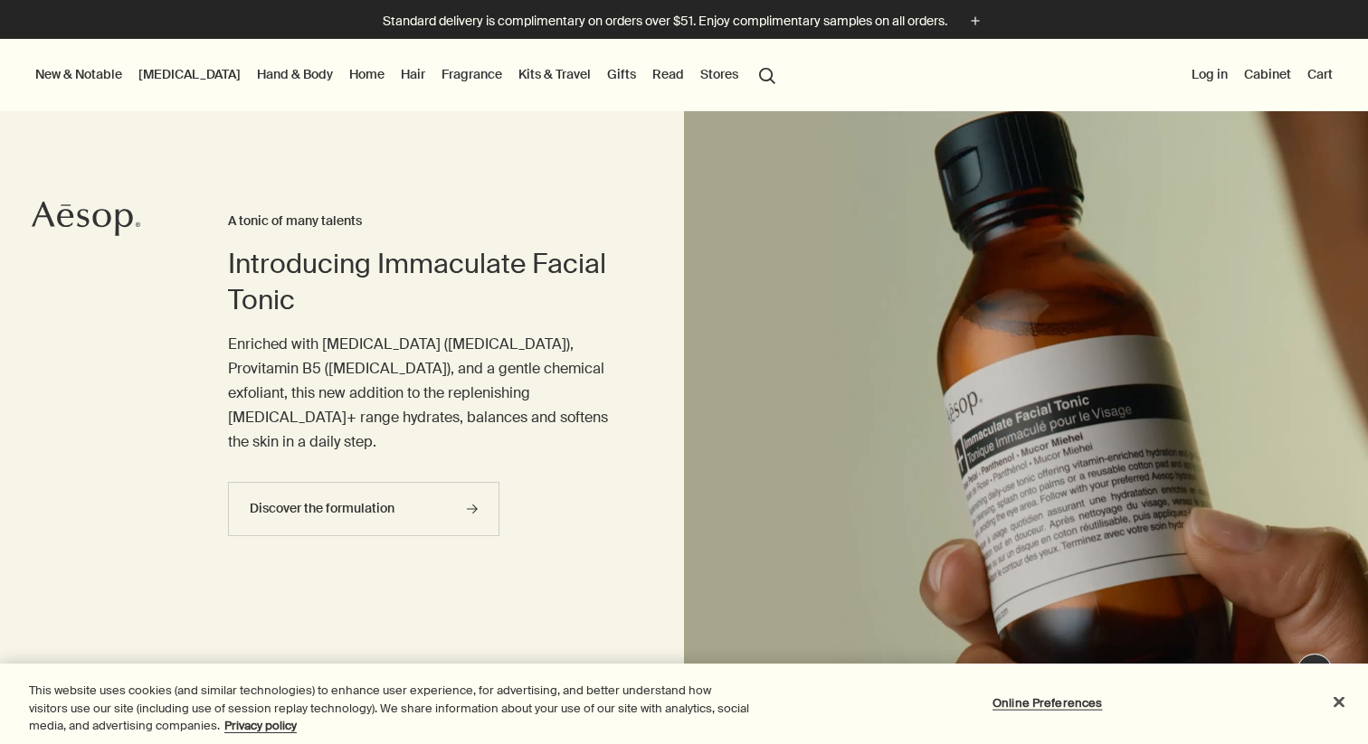
click at [1333, 743] on div at bounding box center [684, 744] width 1368 height 0
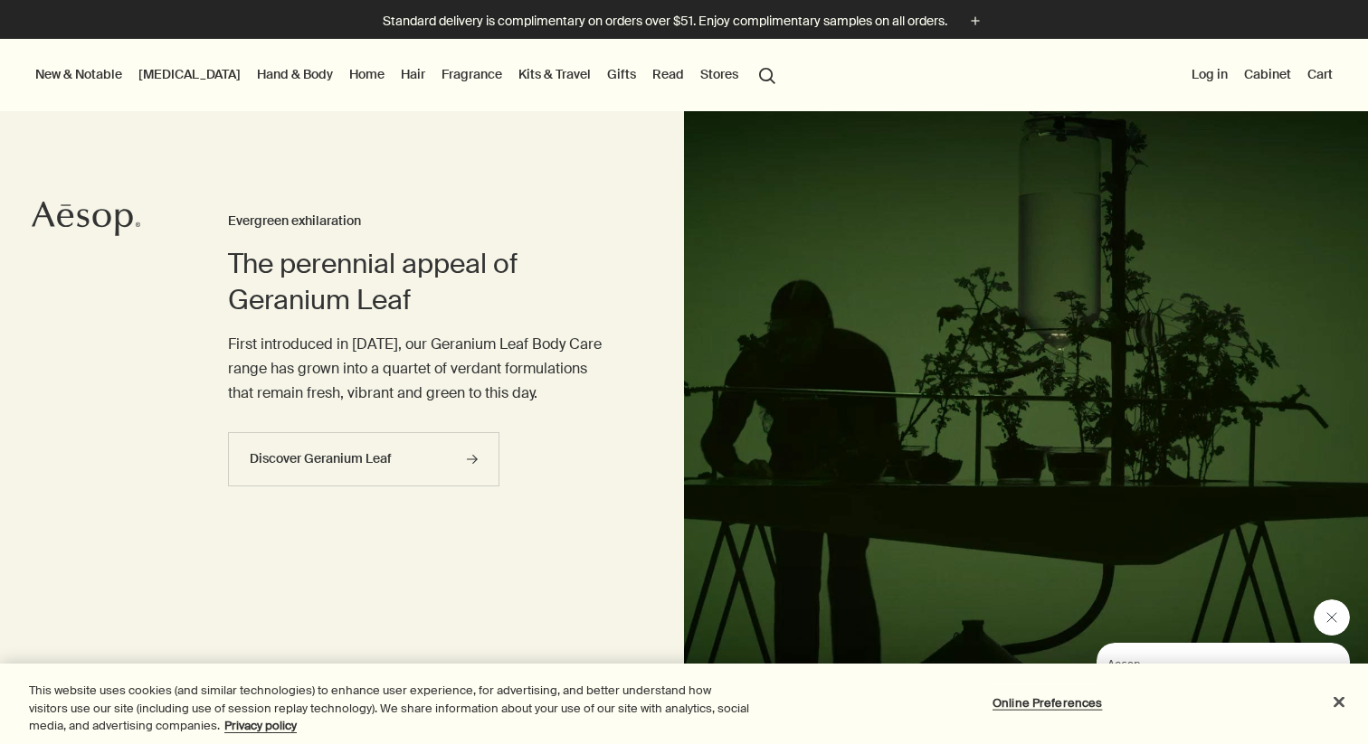
click at [98, 72] on button "New & Notable" at bounding box center [79, 74] width 94 height 24
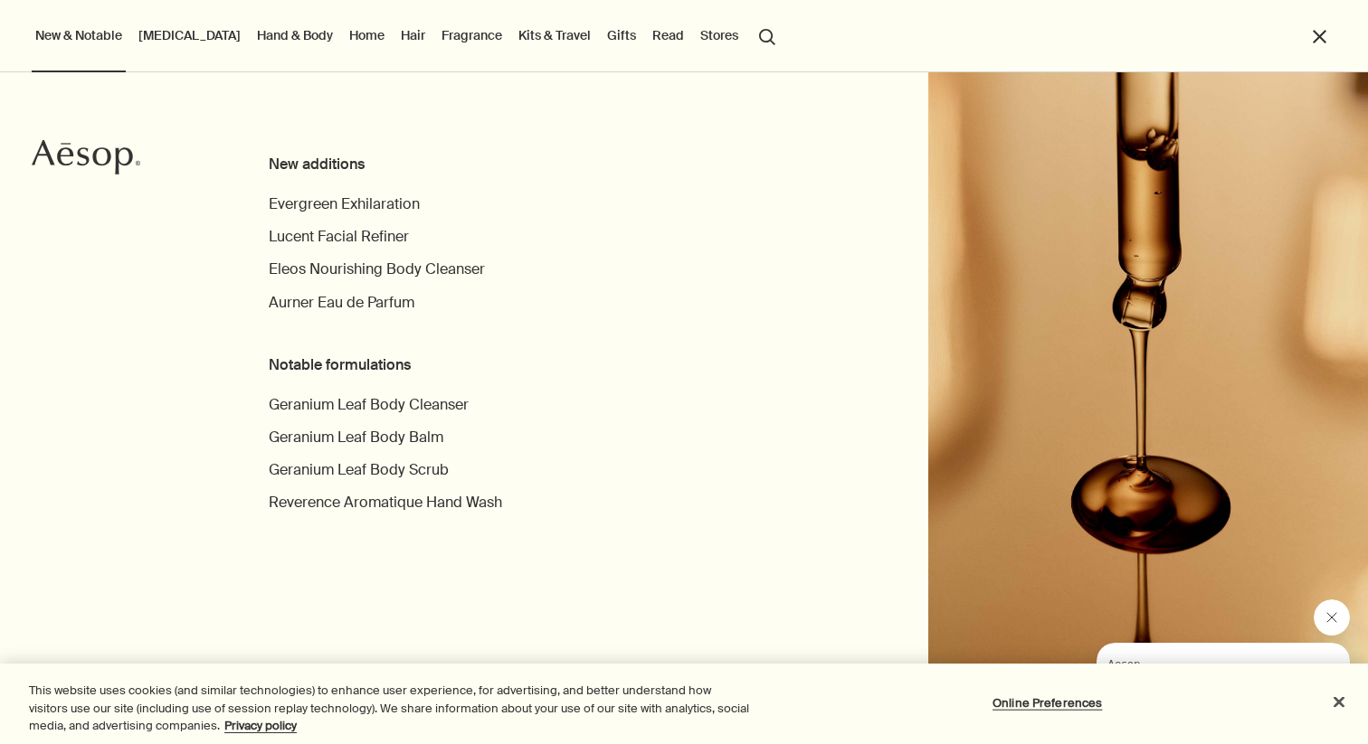
click at [163, 39] on link "Skin Care" at bounding box center [189, 36] width 109 height 24
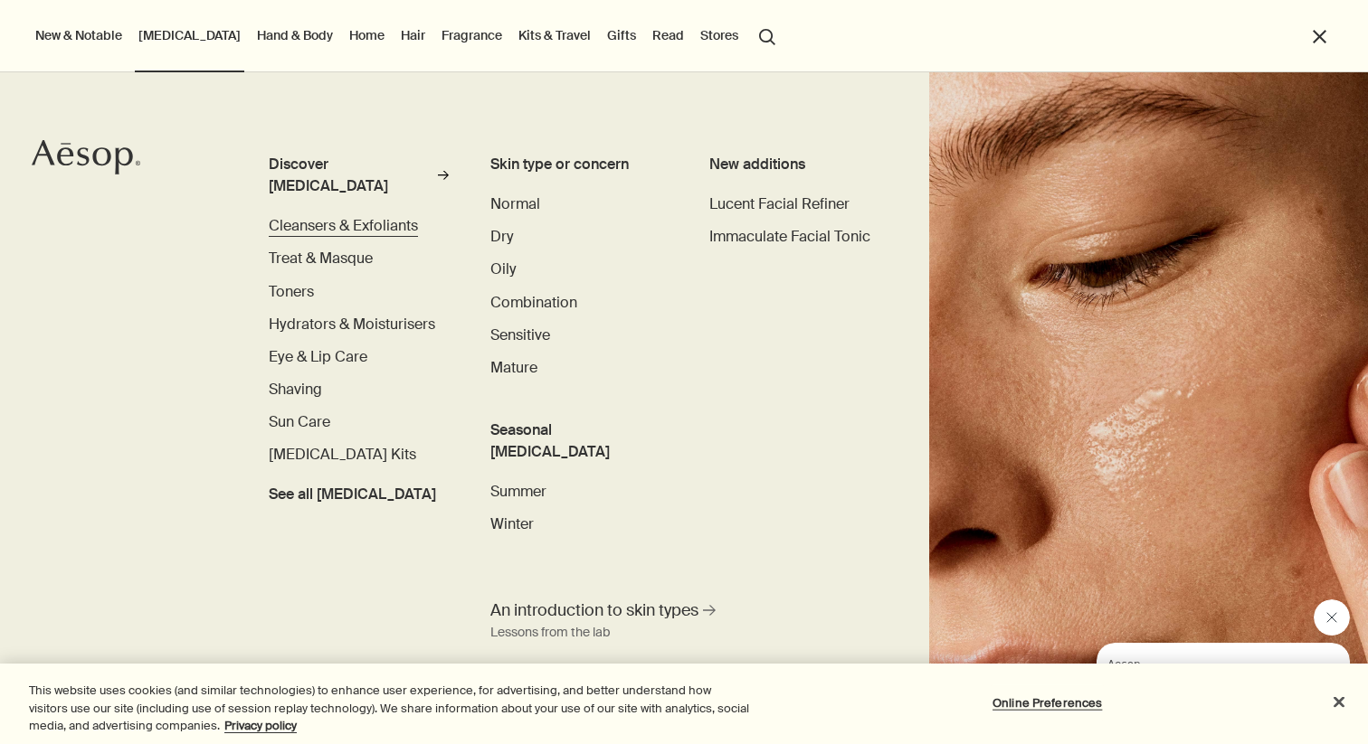
click at [337, 216] on span "Cleansers & Exfoliants" at bounding box center [343, 225] width 149 height 19
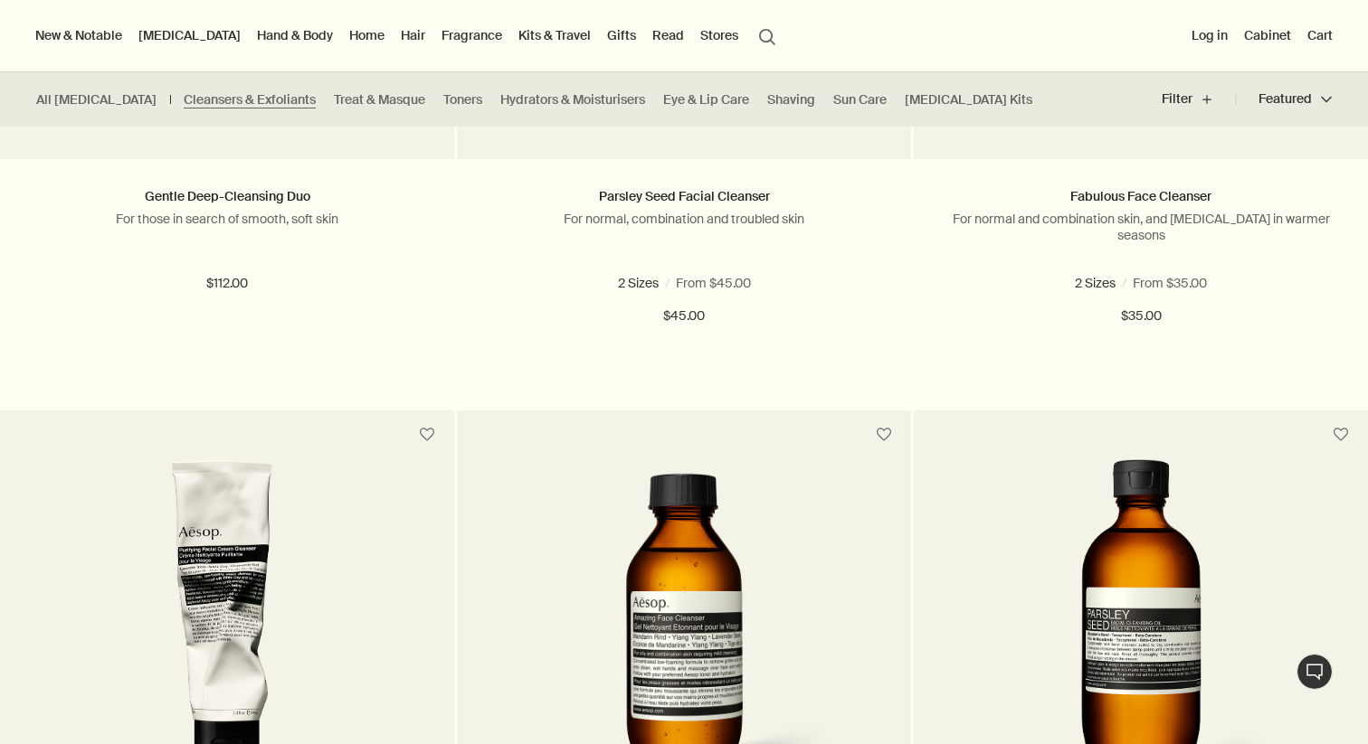
scroll to position [580, 0]
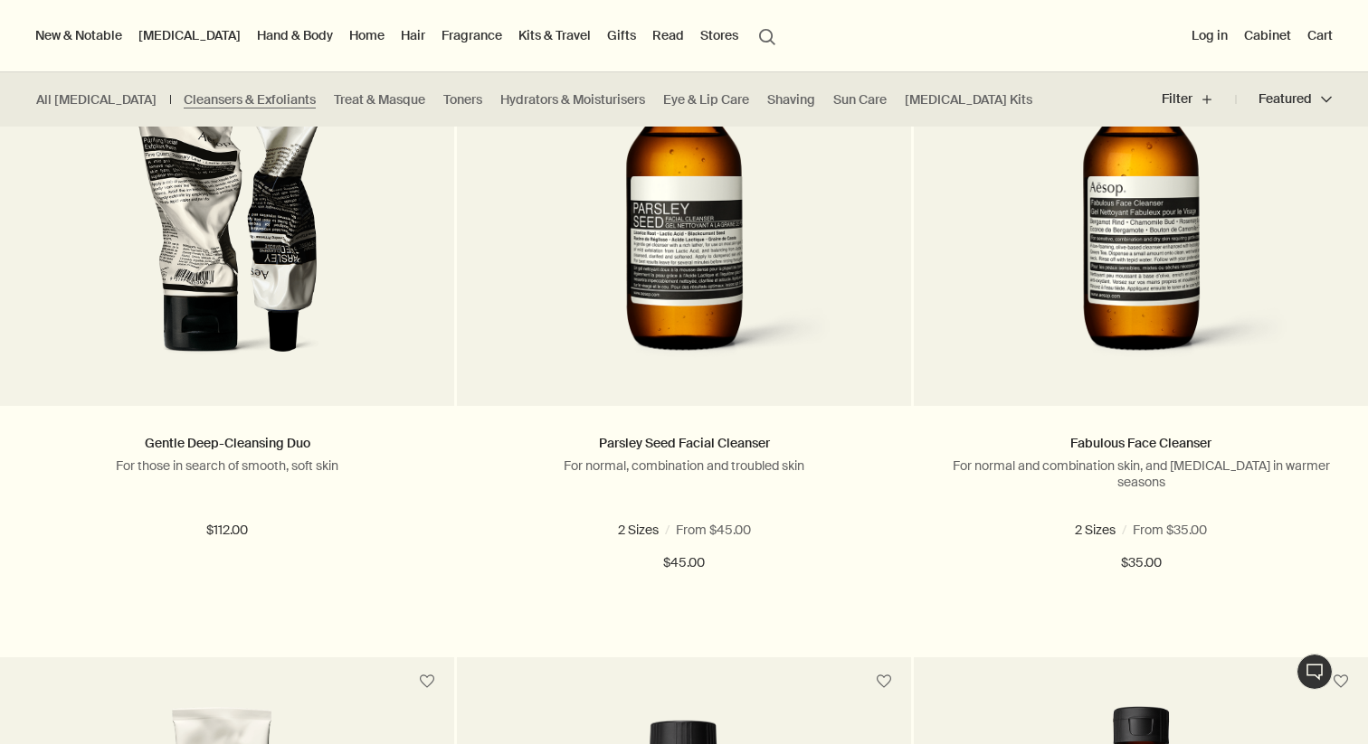
click at [184, 30] on link "[MEDICAL_DATA]" at bounding box center [189, 36] width 109 height 24
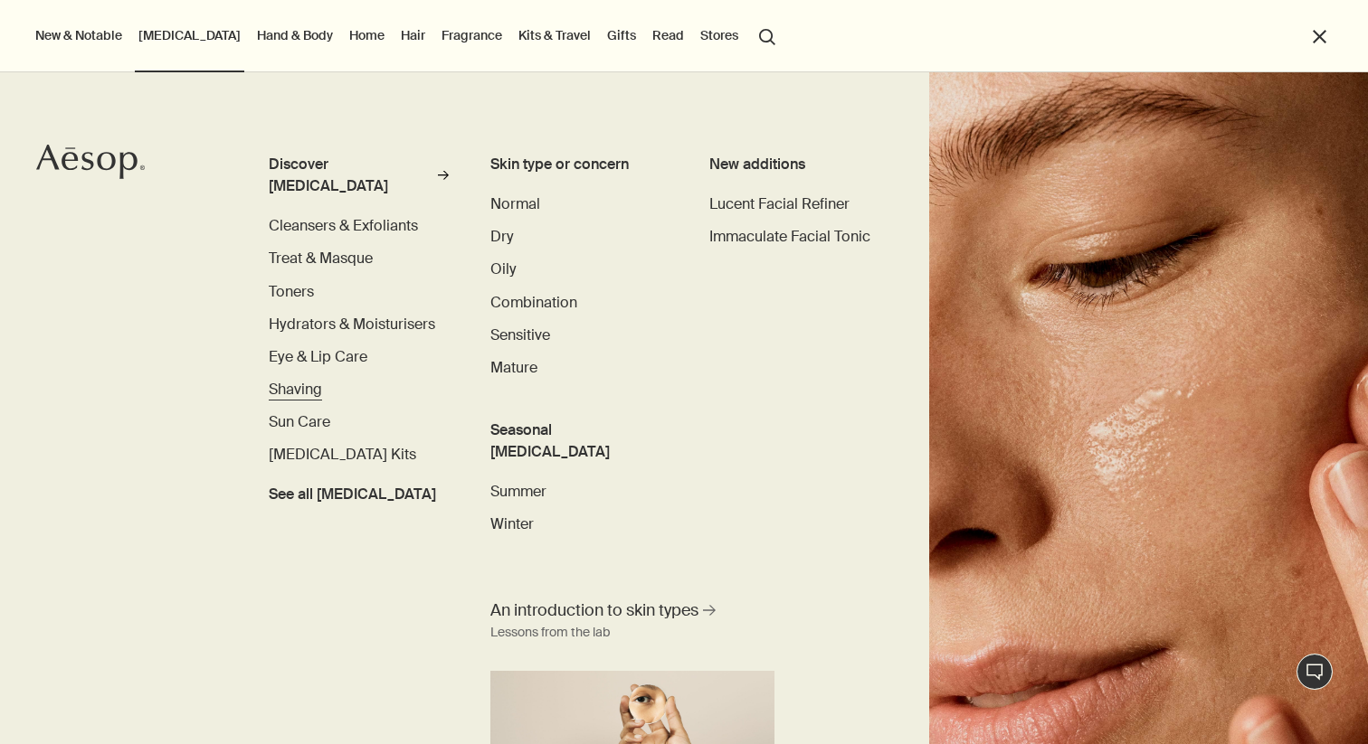
click at [302, 380] on span "Shaving" at bounding box center [295, 389] width 53 height 19
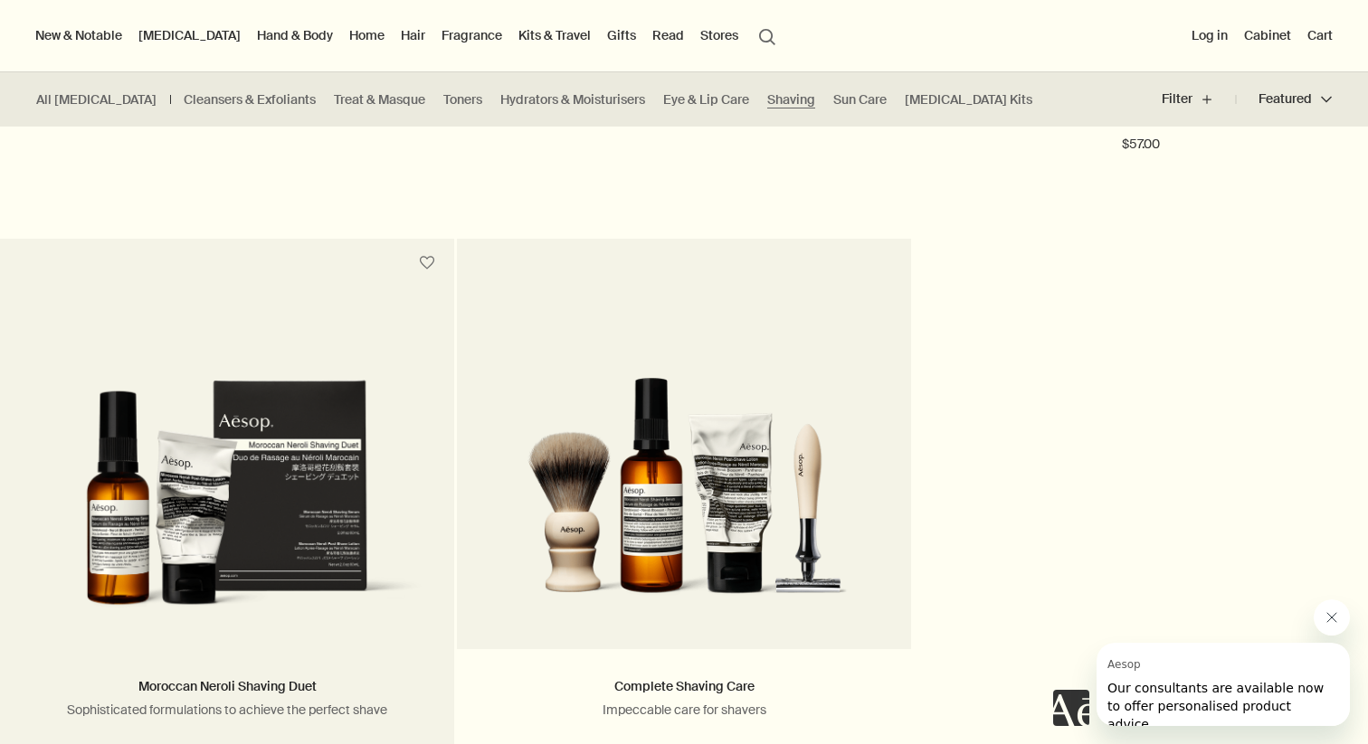
scroll to position [1661, 0]
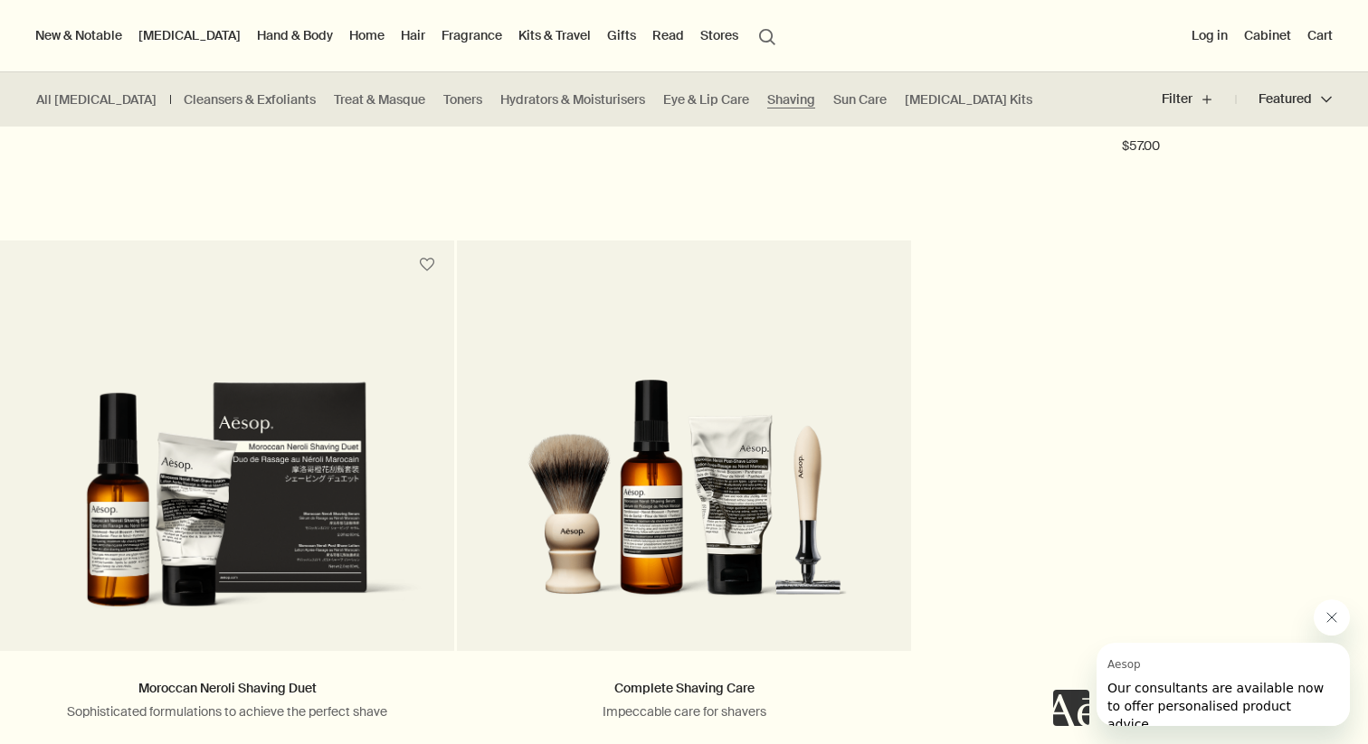
click at [253, 38] on link "Hand & Body" at bounding box center [294, 36] width 83 height 24
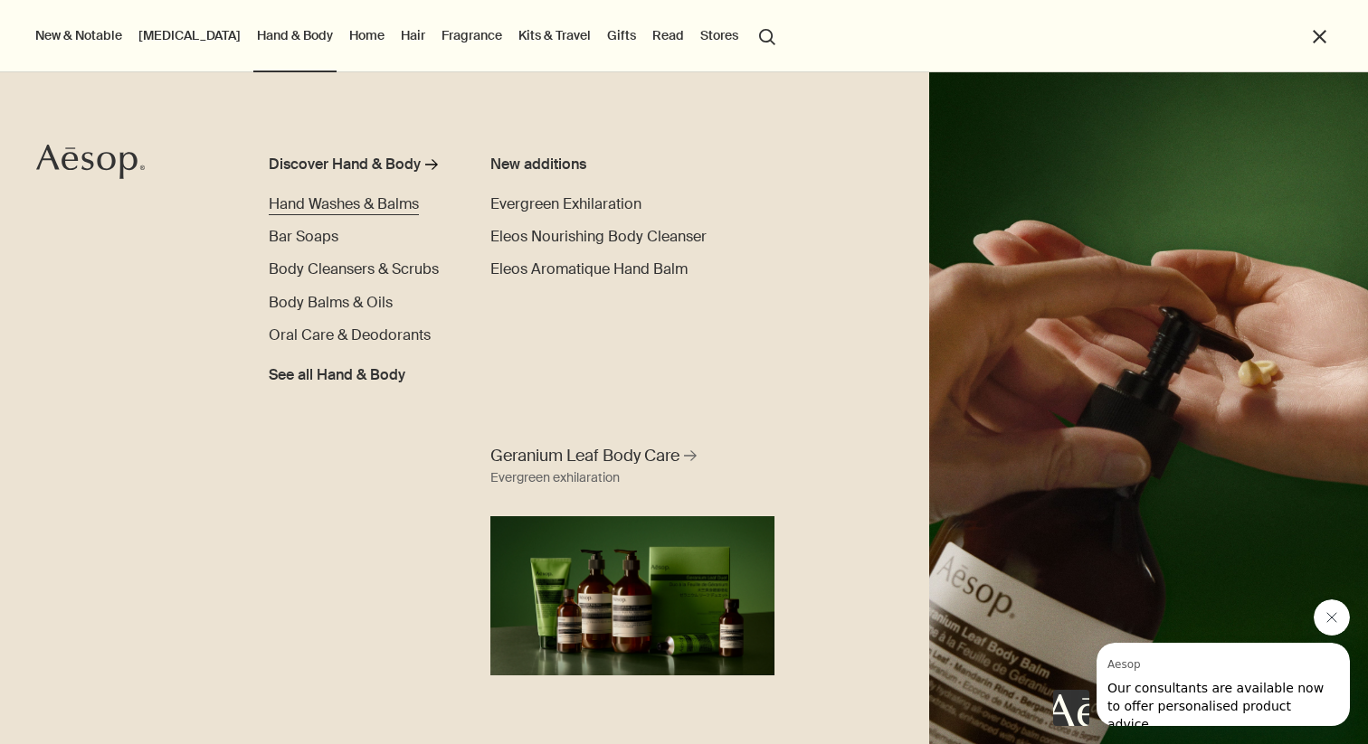
click at [291, 204] on span "Hand Washes & Balms" at bounding box center [344, 203] width 150 height 19
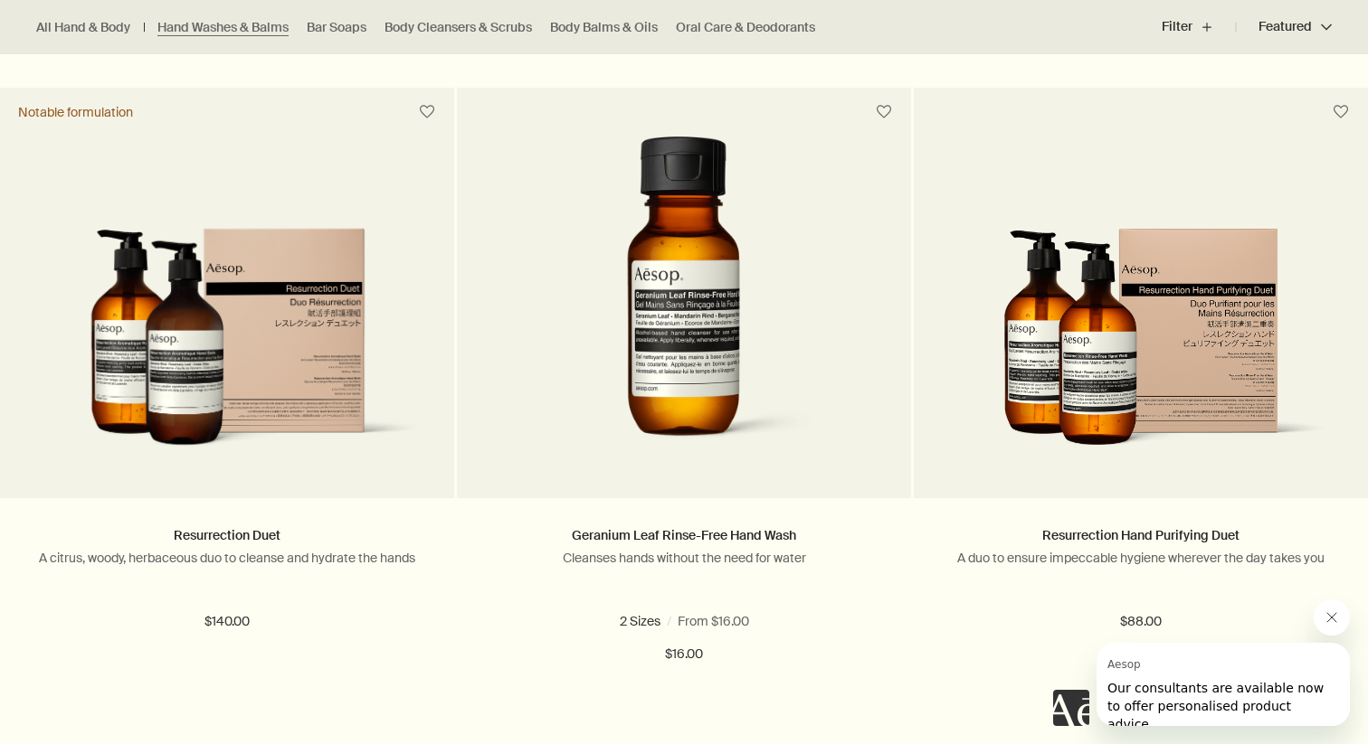
scroll to position [3738, 0]
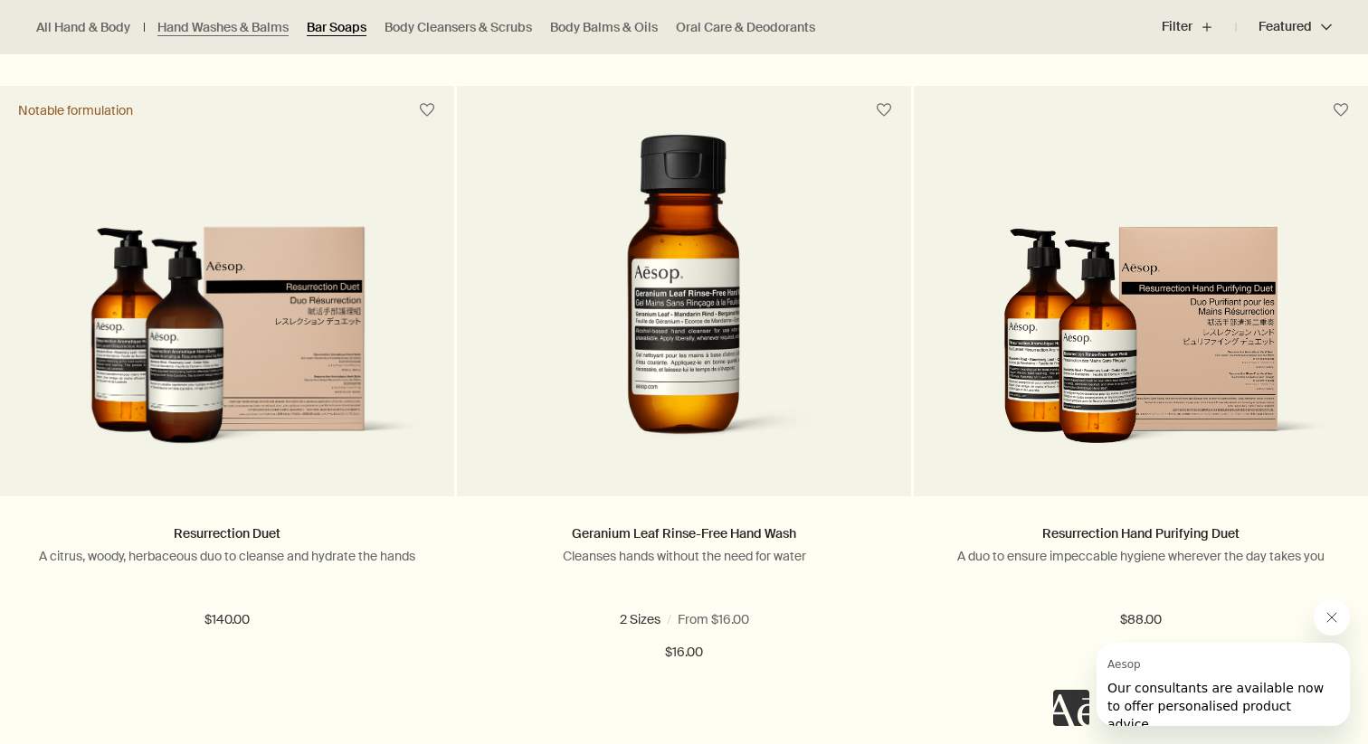
click at [324, 33] on link "Bar Soaps" at bounding box center [337, 27] width 60 height 17
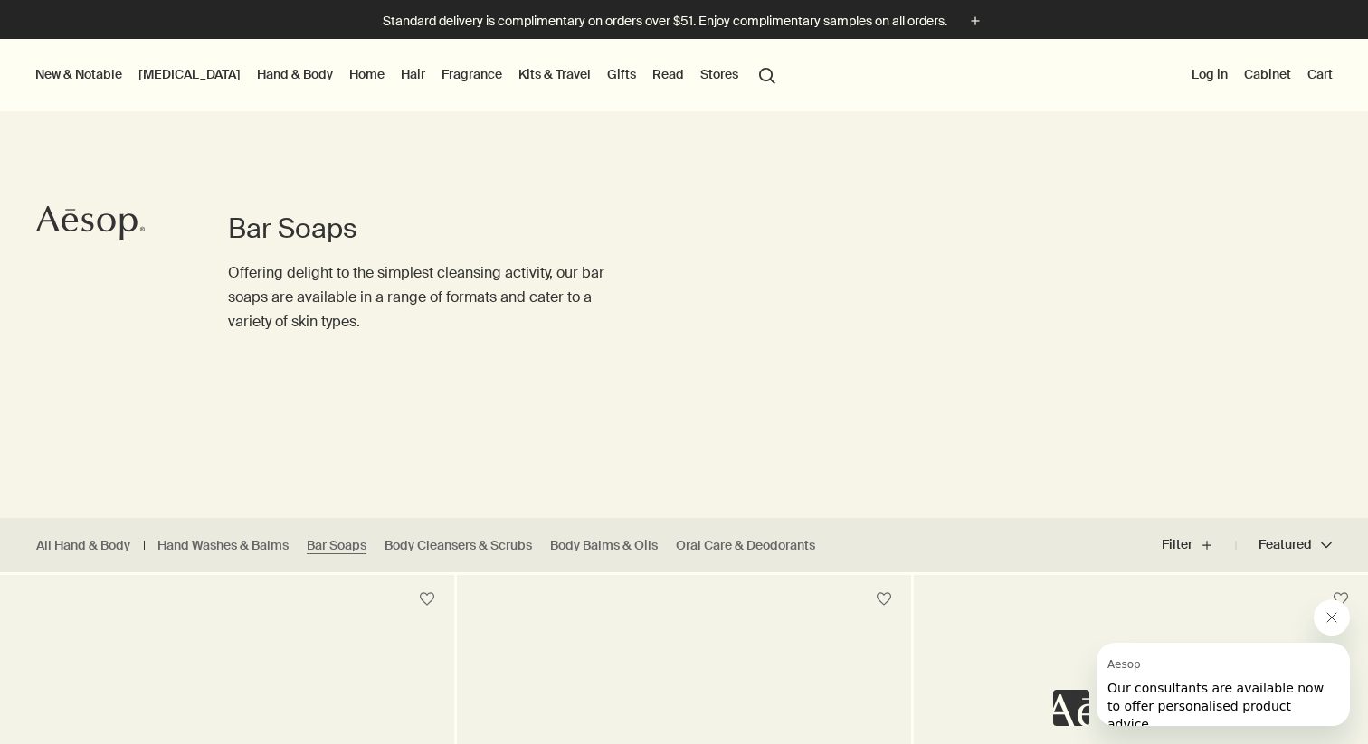
click at [1332, 743] on div at bounding box center [684, 744] width 1368 height 0
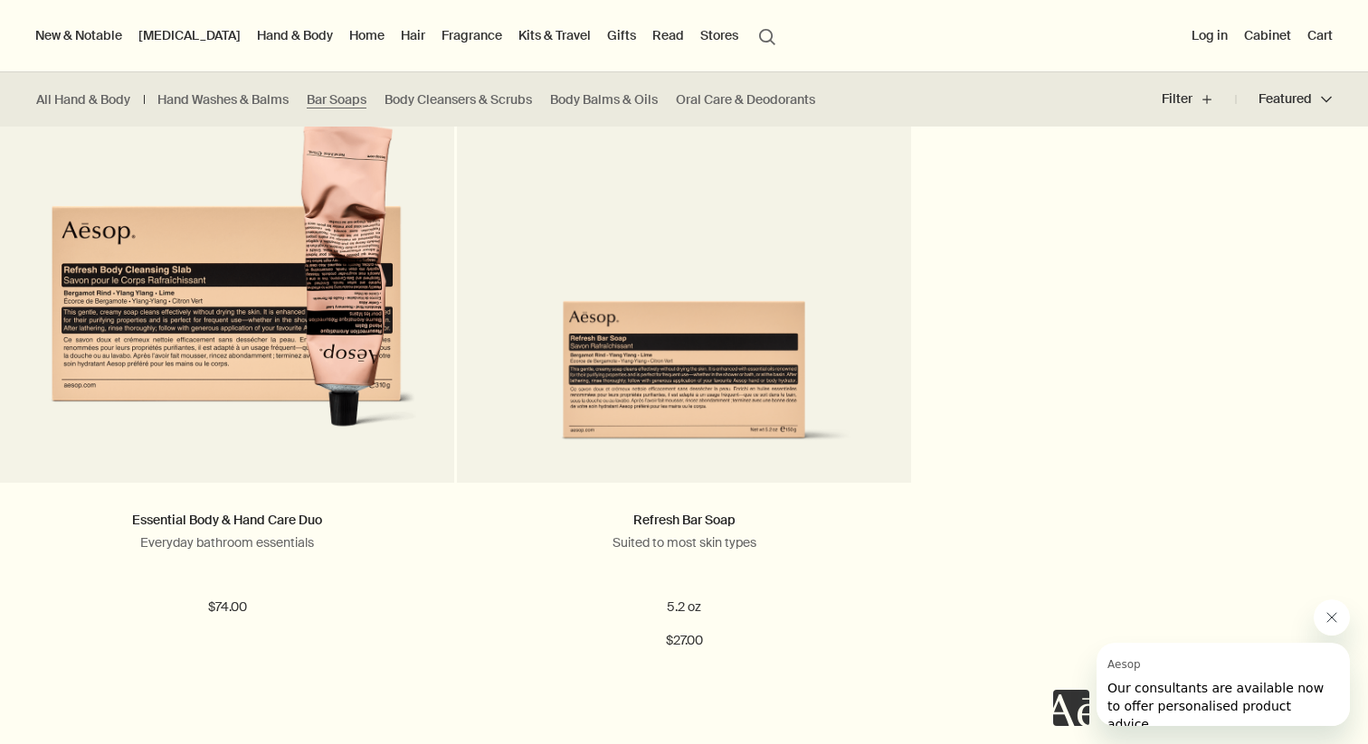
scroll to position [1162, 0]
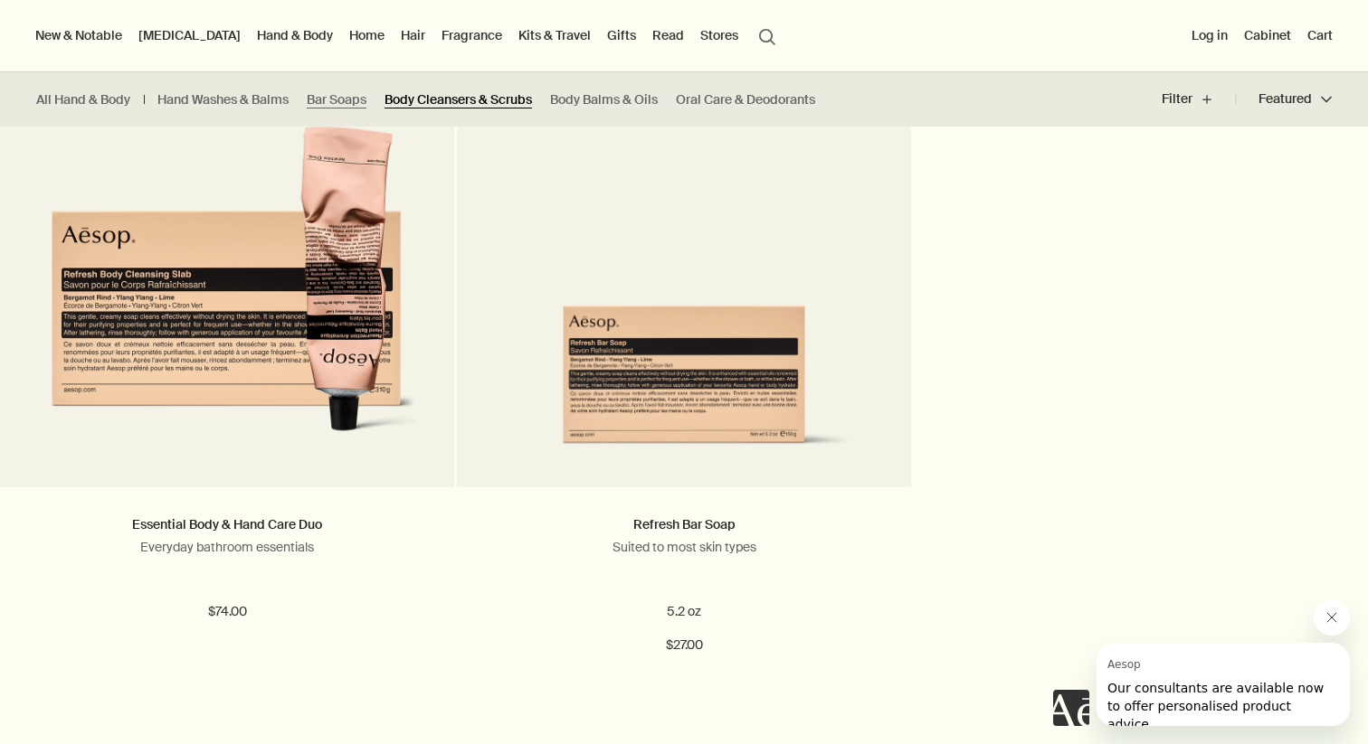
click at [455, 100] on link "Body Cleansers & Scrubs" at bounding box center [457, 99] width 147 height 17
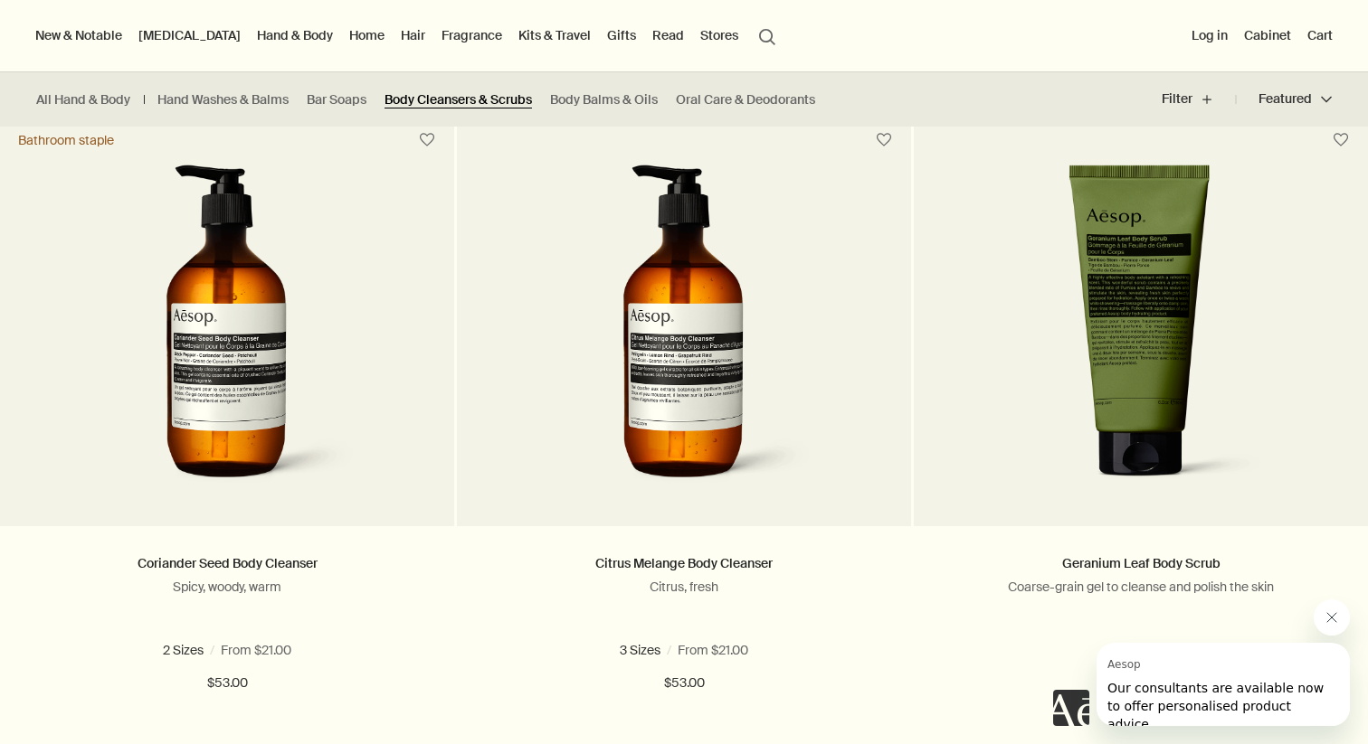
scroll to position [1061, 0]
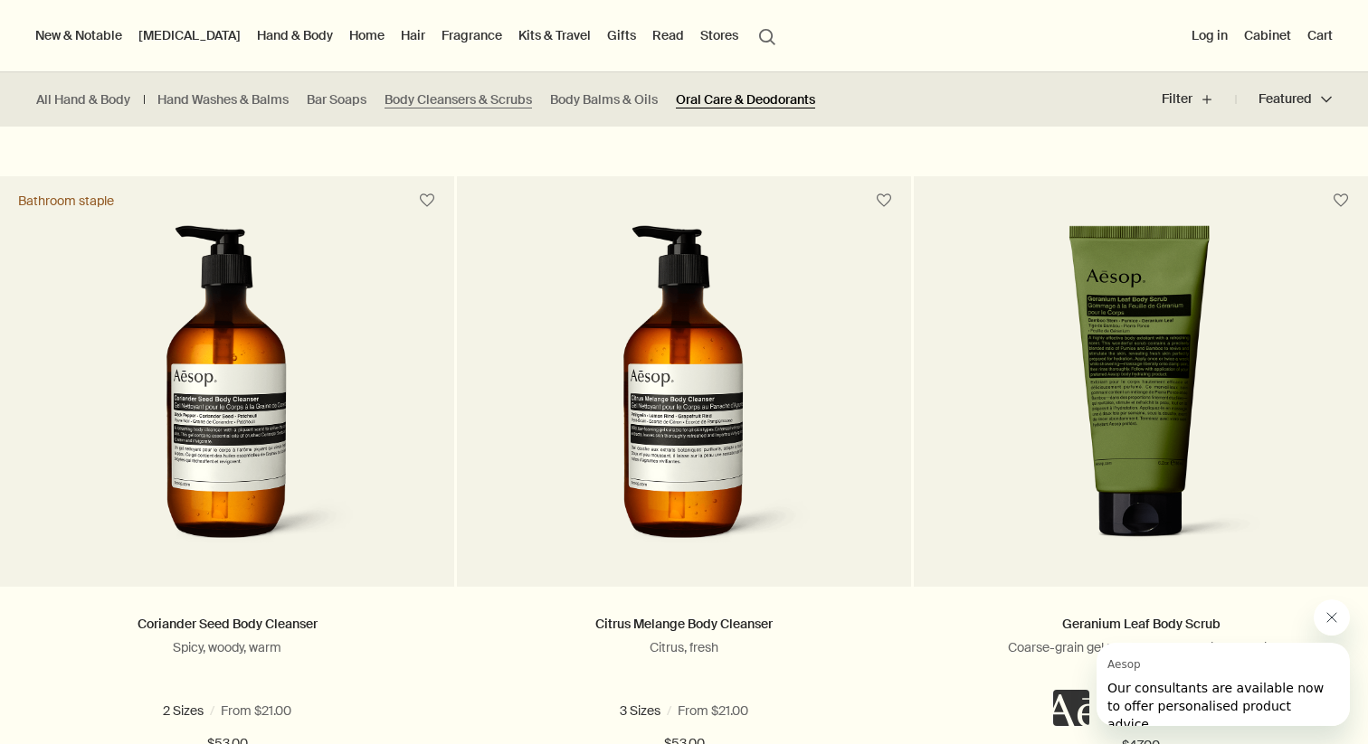
click at [750, 106] on link "Oral Care & Deodorants" at bounding box center [745, 99] width 139 height 17
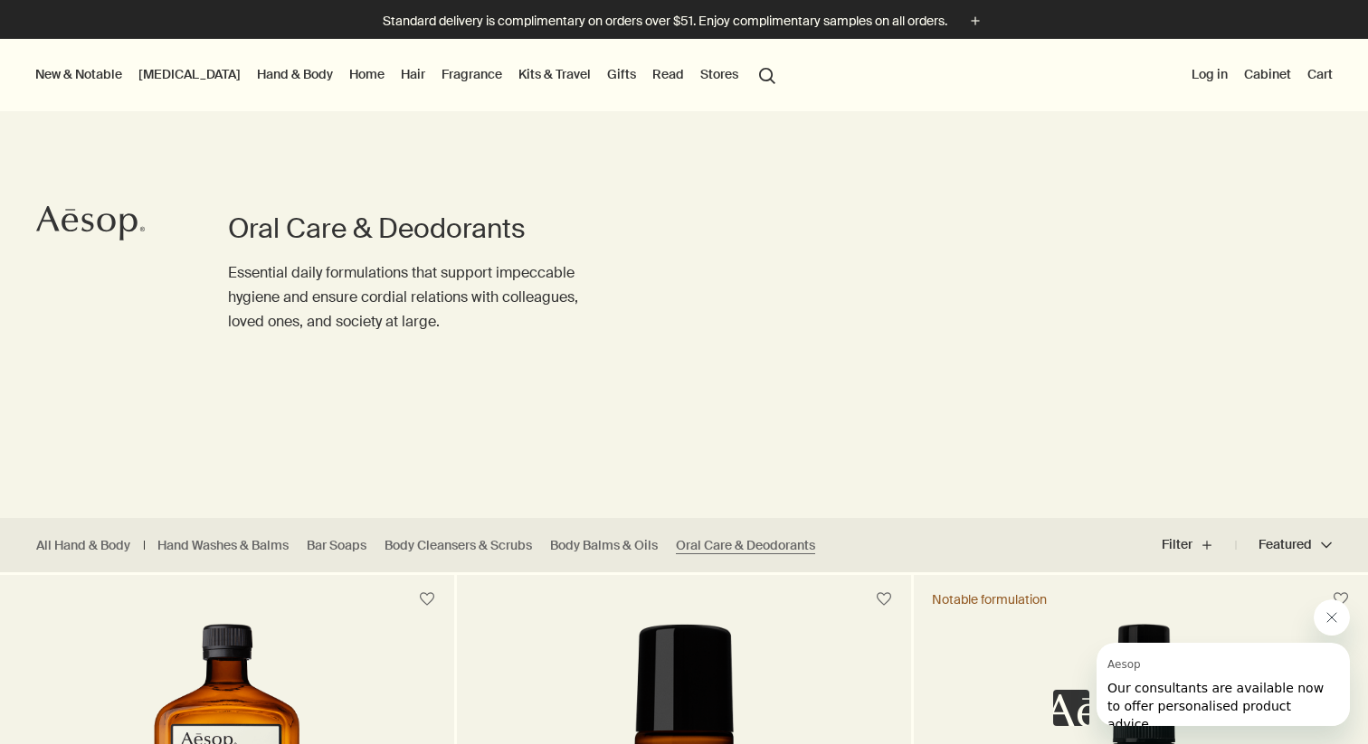
click at [346, 80] on link "Home" at bounding box center [367, 74] width 43 height 24
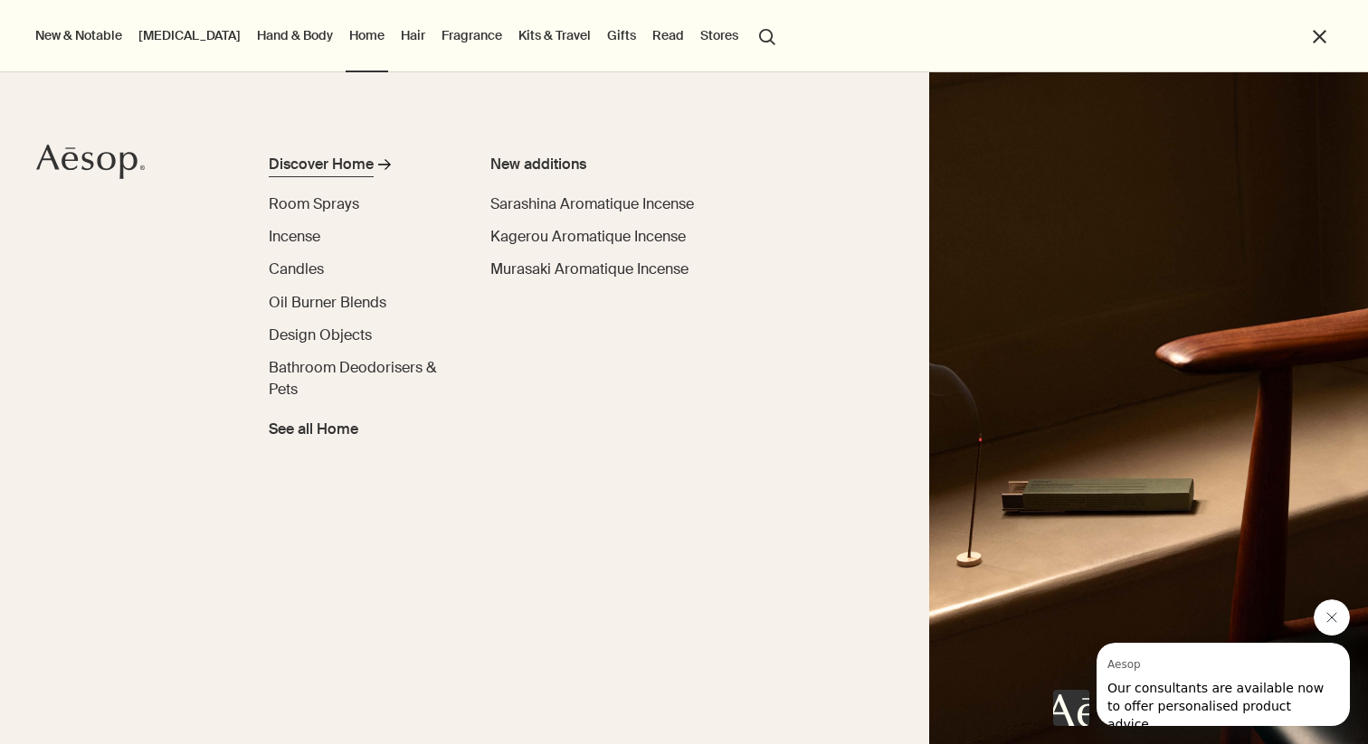
click at [322, 163] on div "Discover Home" at bounding box center [321, 165] width 105 height 22
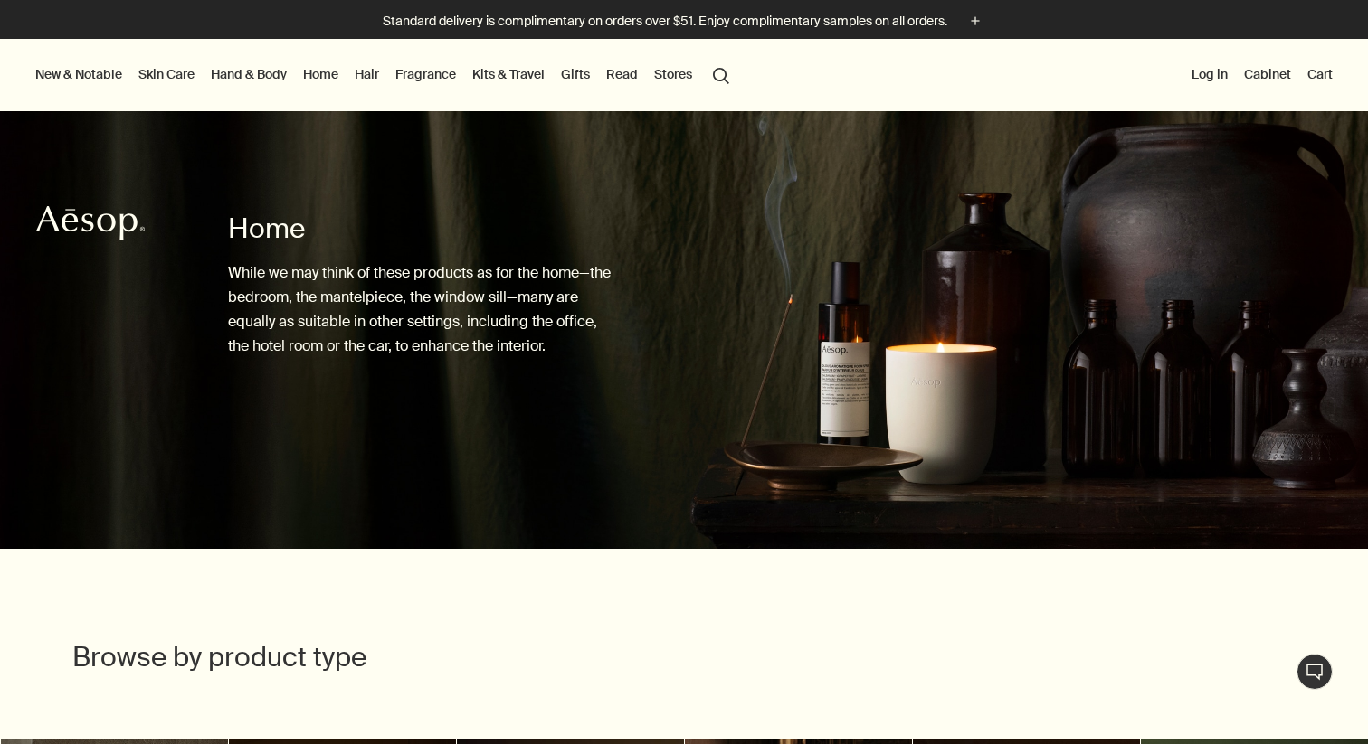
click at [1328, 743] on div at bounding box center [684, 744] width 1368 height 0
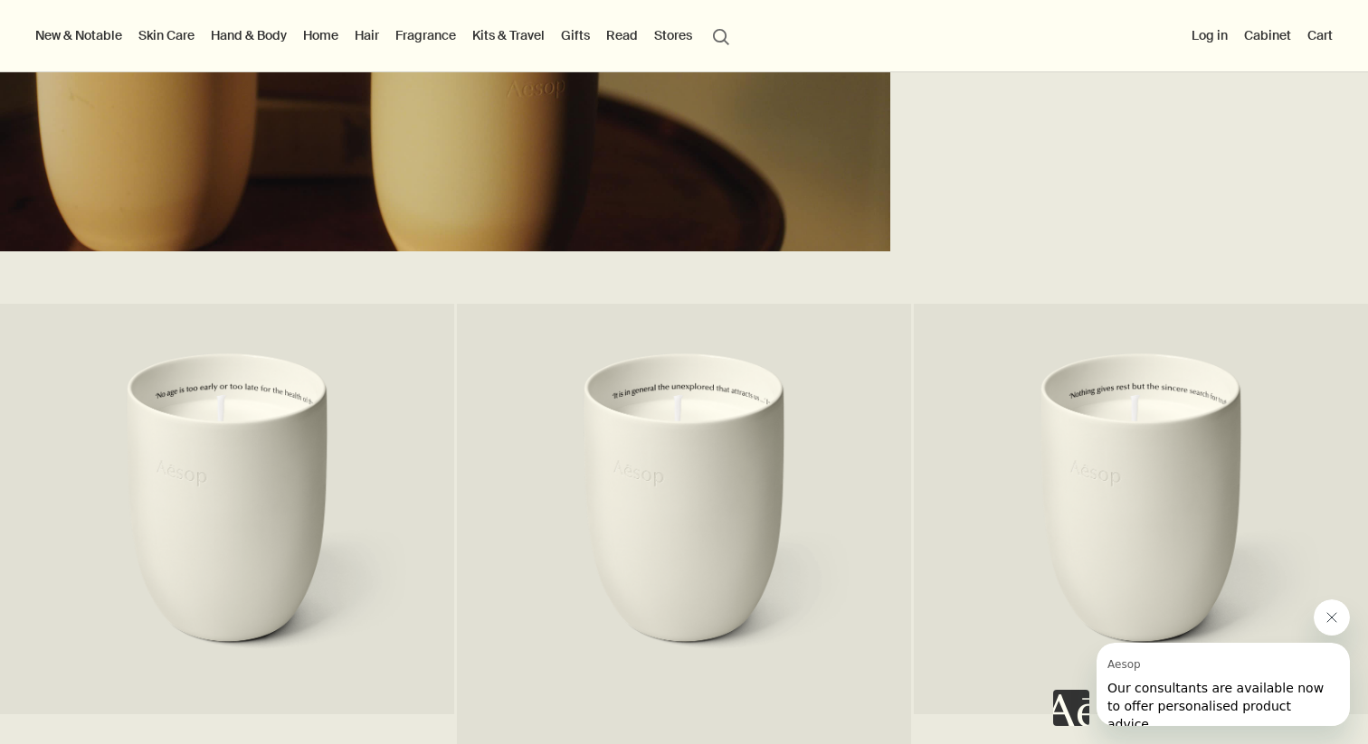
scroll to position [3558, 0]
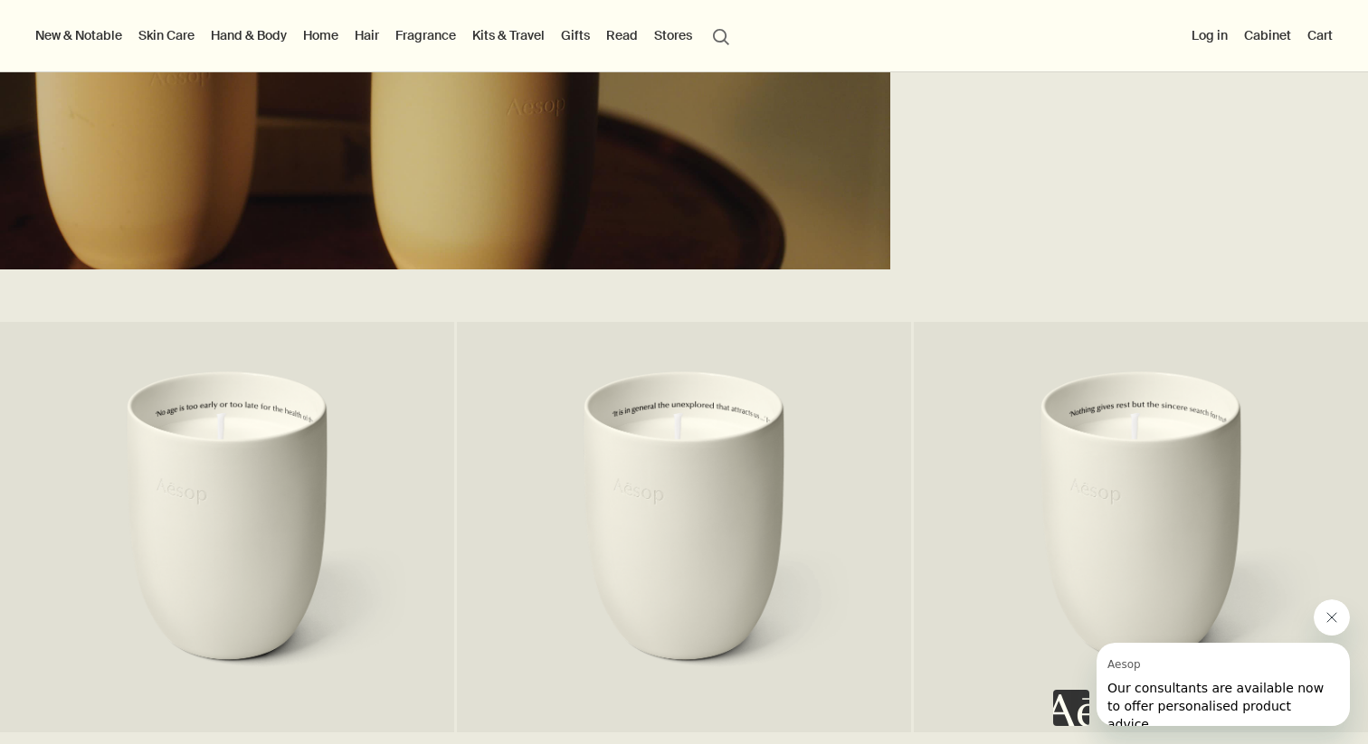
click at [366, 38] on link "Hair" at bounding box center [367, 36] width 32 height 24
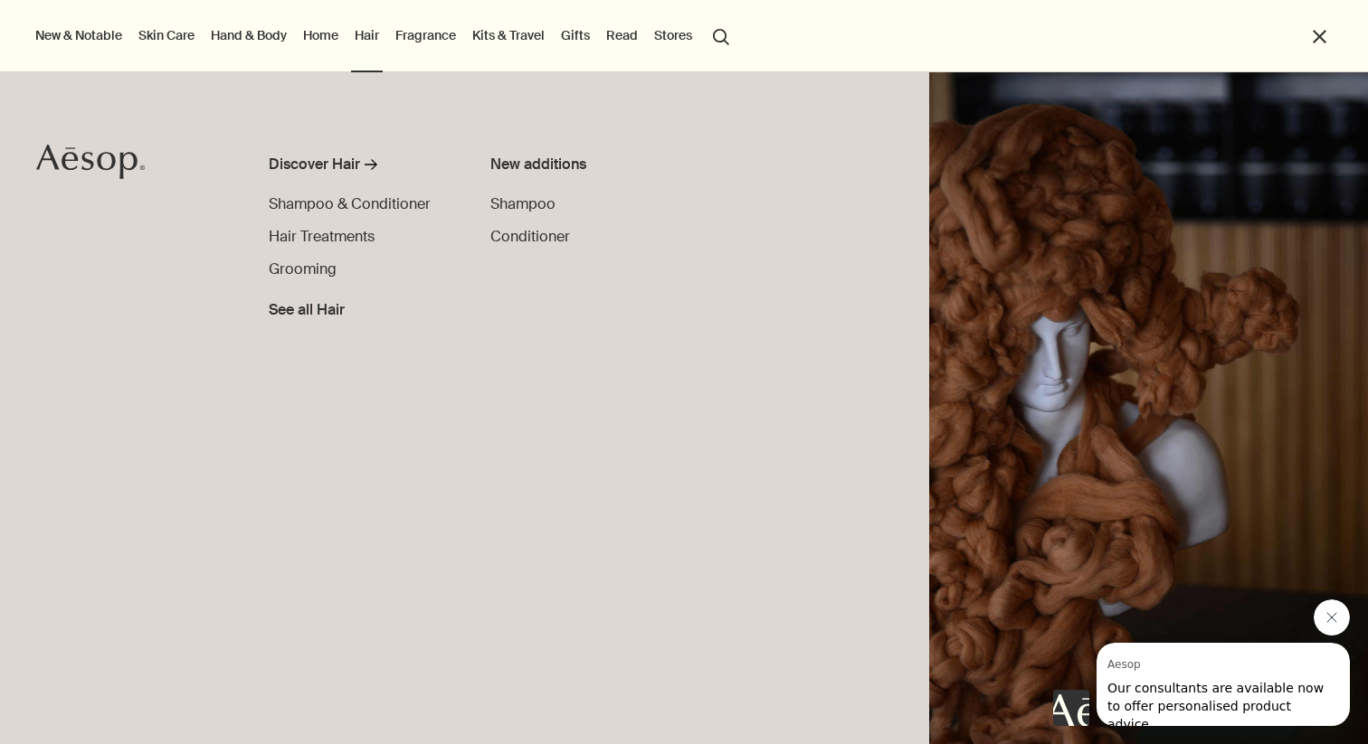
click at [418, 40] on link "Fragrance" at bounding box center [426, 36] width 68 height 24
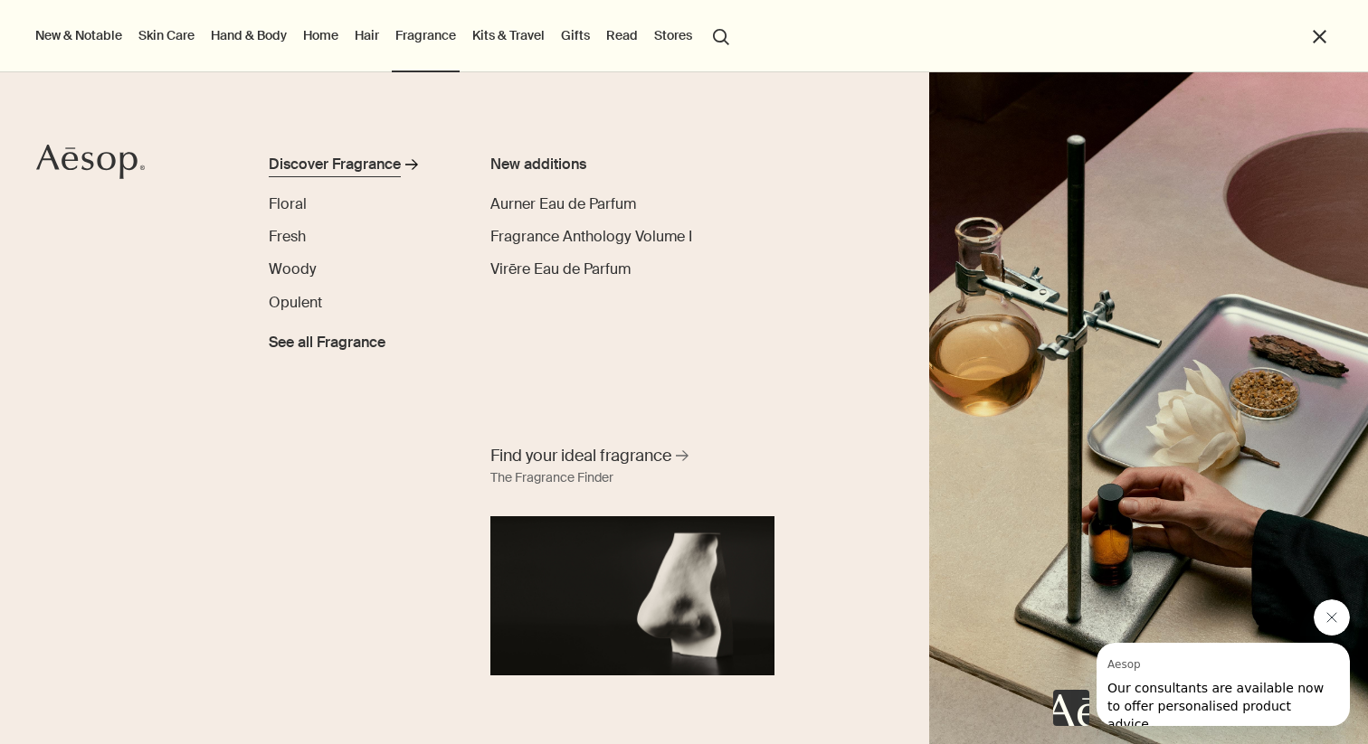
click at [354, 157] on div "Discover Fragrance" at bounding box center [335, 165] width 132 height 22
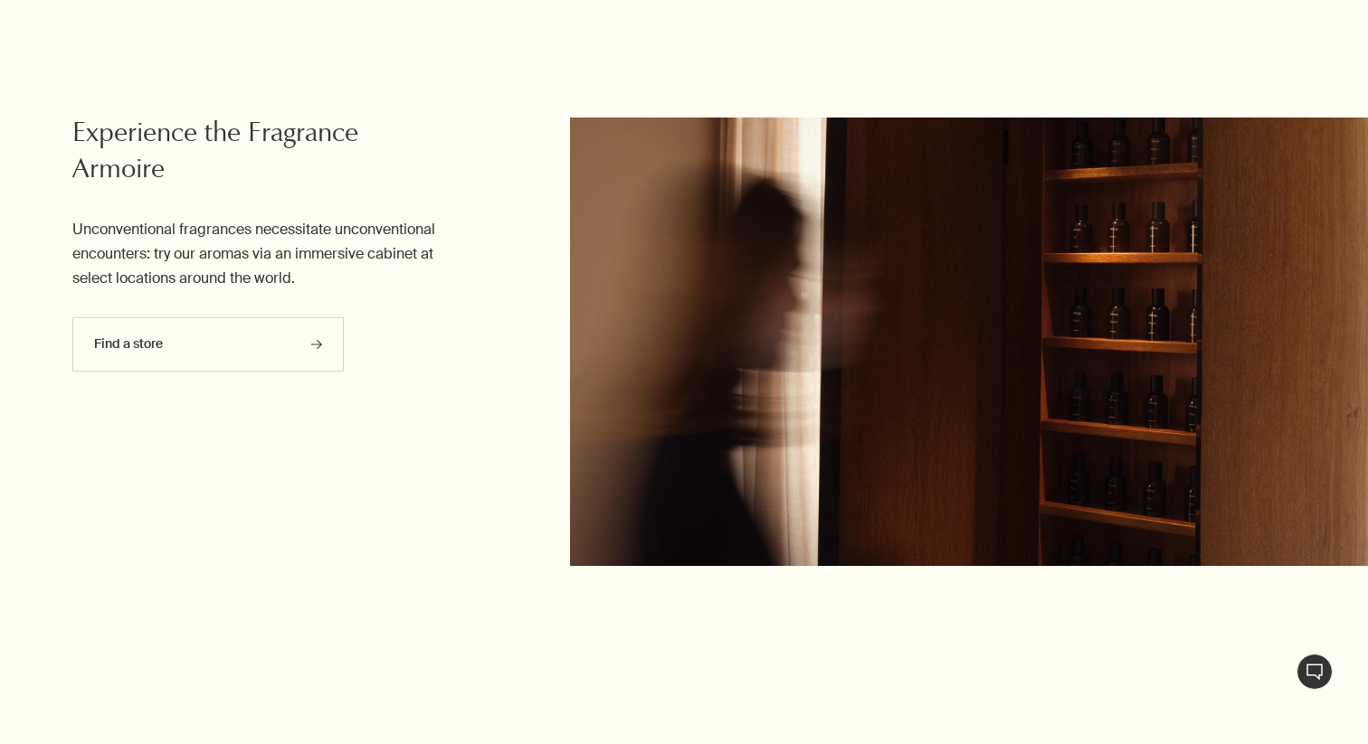
scroll to position [7772, 0]
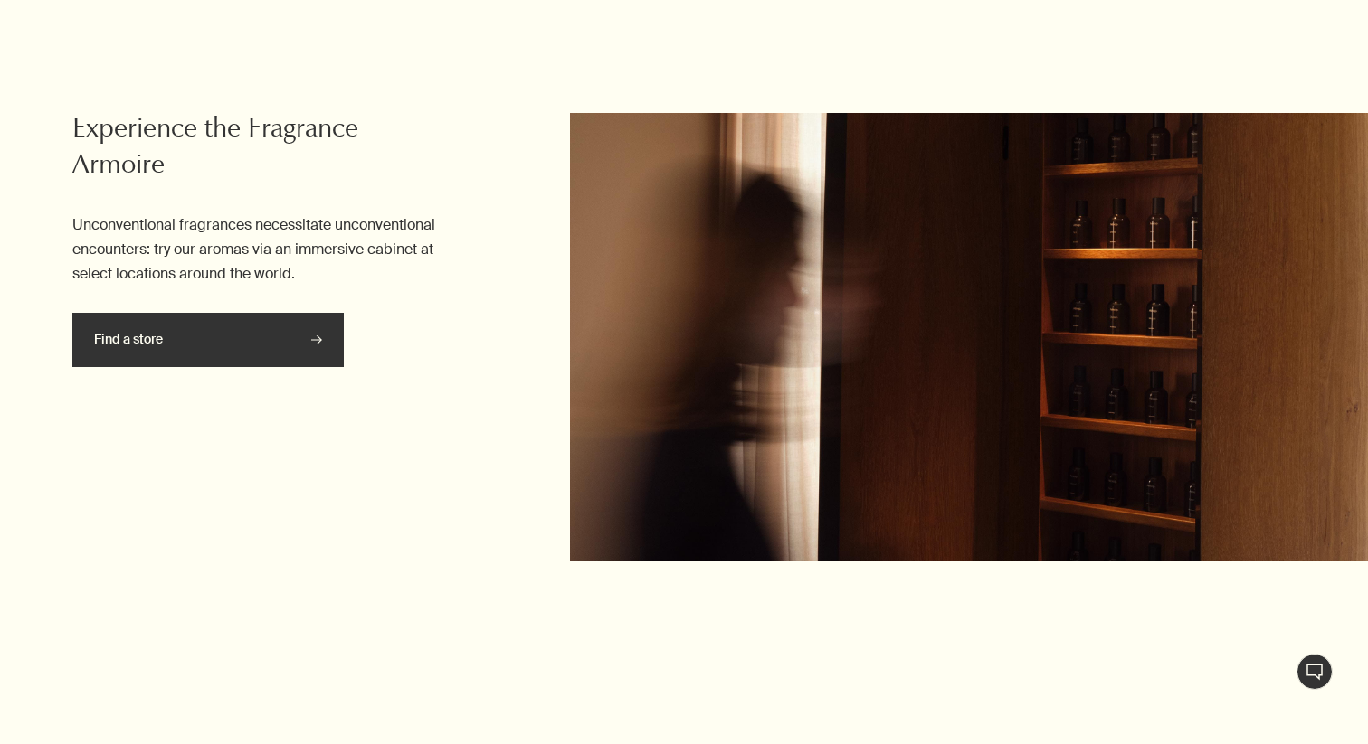
click at [299, 322] on link "Find a store rightArrow" at bounding box center [207, 340] width 271 height 54
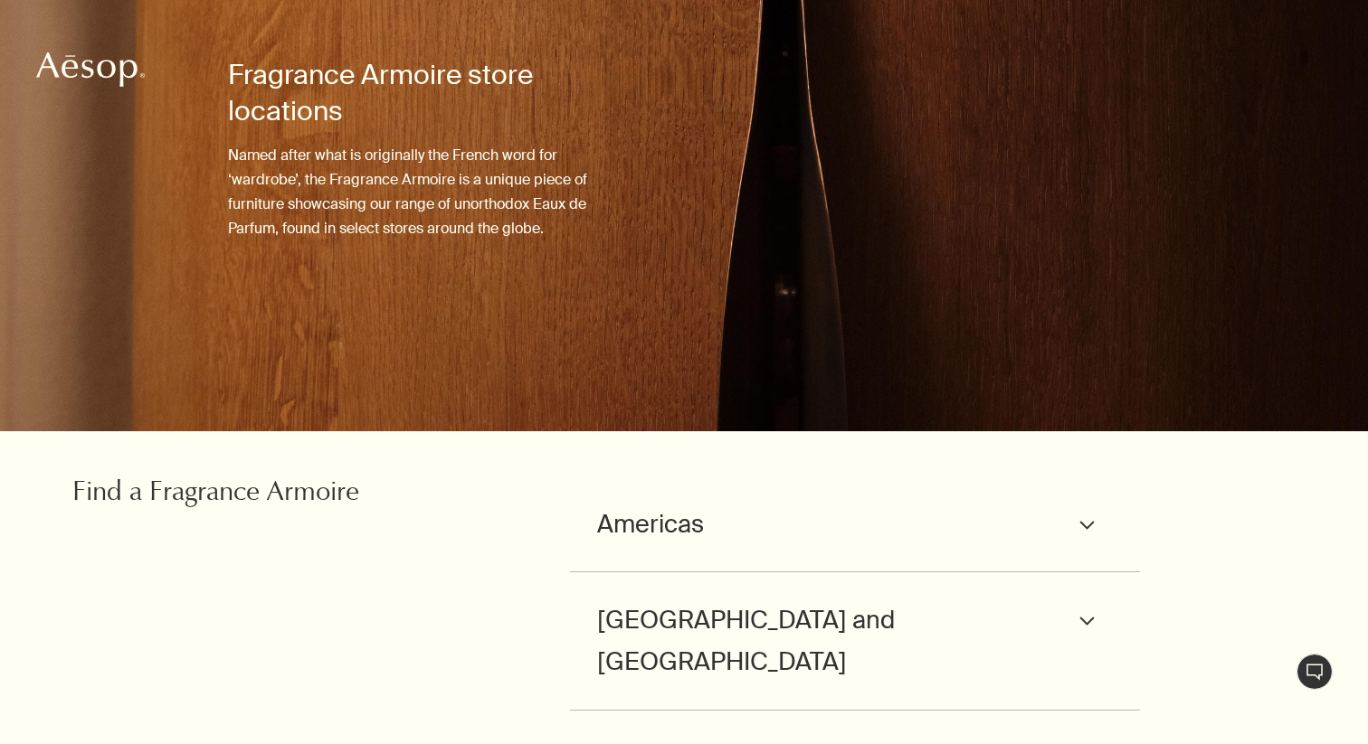
scroll to position [161, 0]
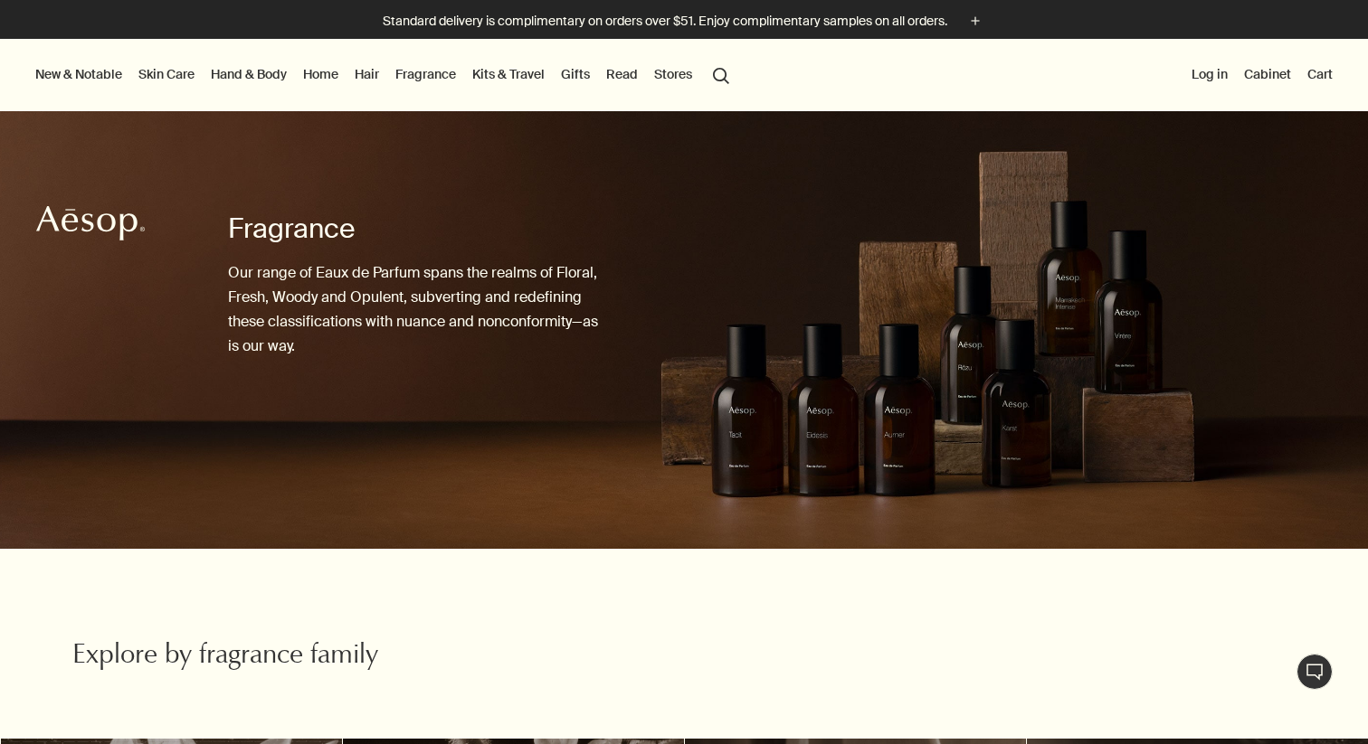
click at [521, 78] on link "Kits & Travel" at bounding box center [509, 74] width 80 height 24
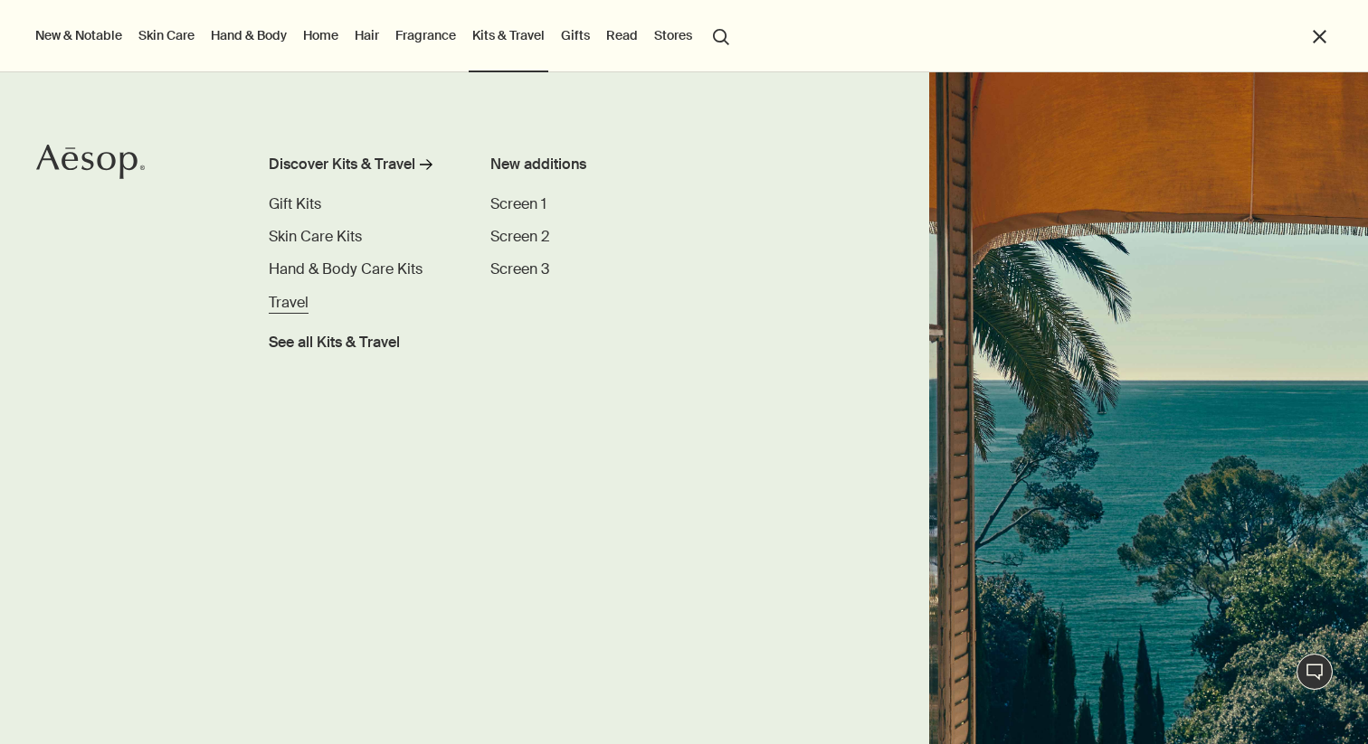
click at [286, 305] on span "Travel" at bounding box center [289, 302] width 40 height 19
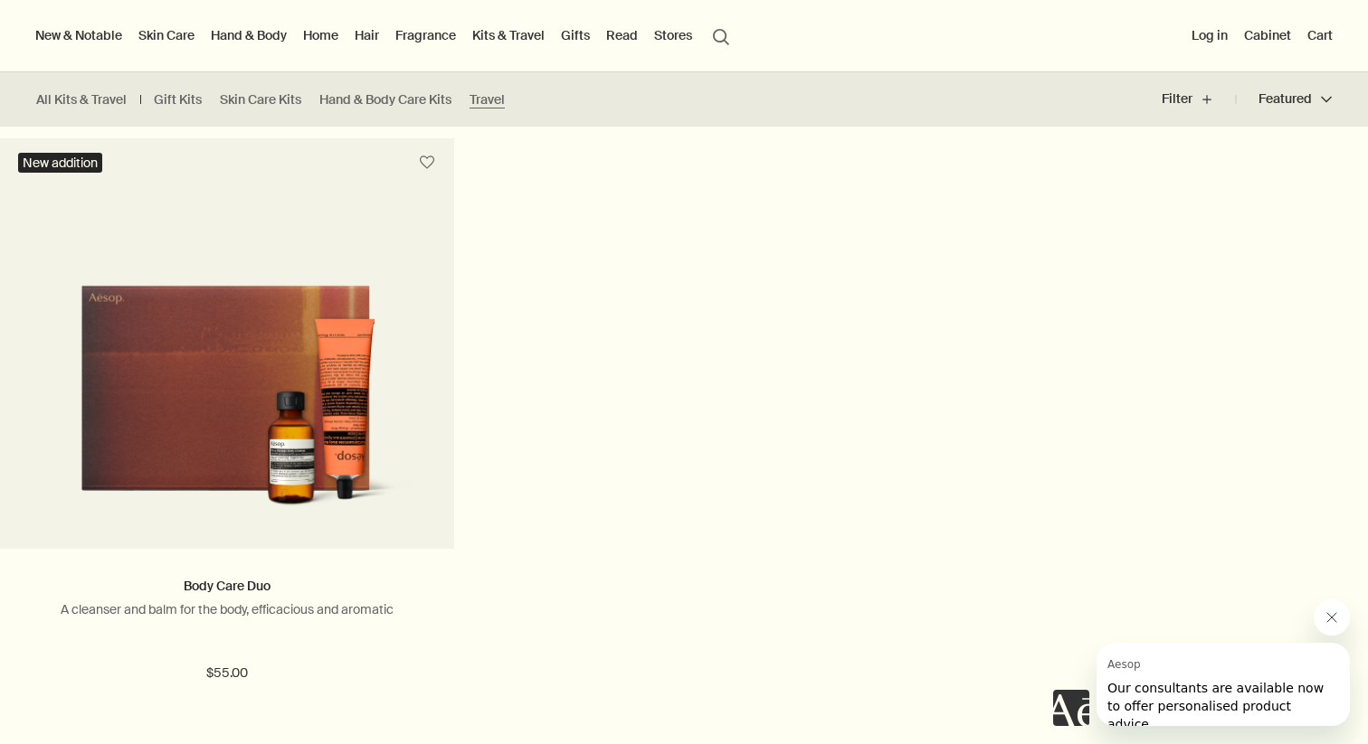
scroll to position [4369, 0]
